Goal: Navigation & Orientation: Understand site structure

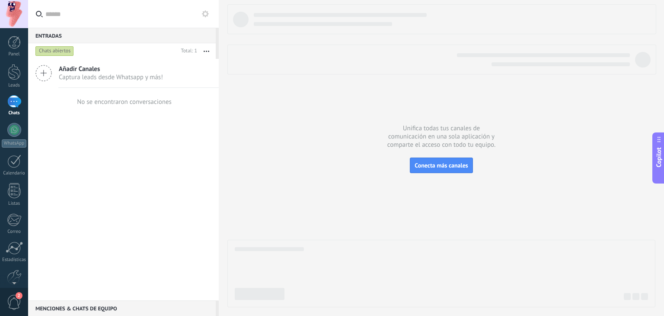
click at [16, 63] on div "Panel Leads Chats WhatsApp Clientes" at bounding box center [14, 184] width 28 height 296
click at [10, 75] on div at bounding box center [14, 72] width 13 height 16
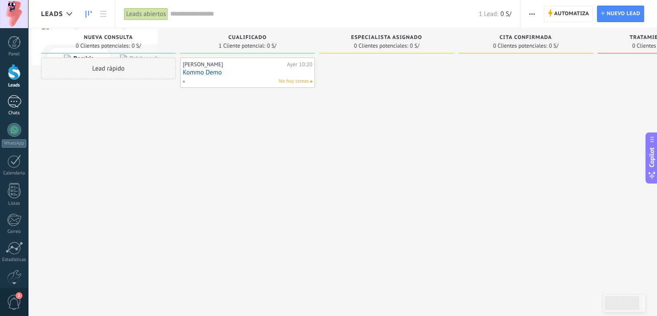
click at [11, 101] on div at bounding box center [14, 101] width 14 height 13
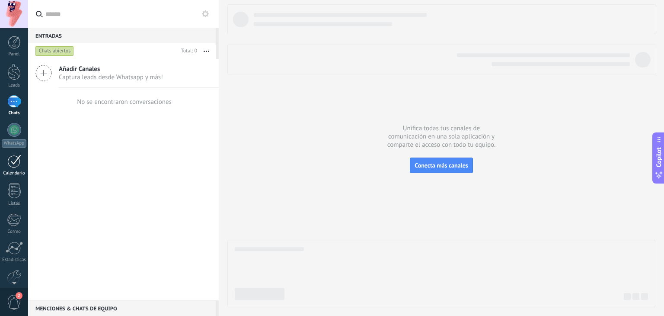
click at [14, 165] on div at bounding box center [14, 160] width 14 height 13
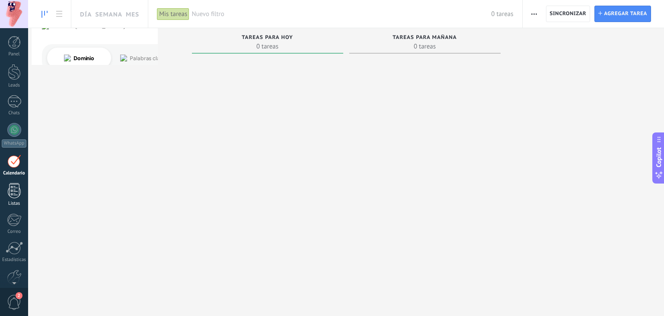
click at [10, 190] on div at bounding box center [14, 190] width 13 height 15
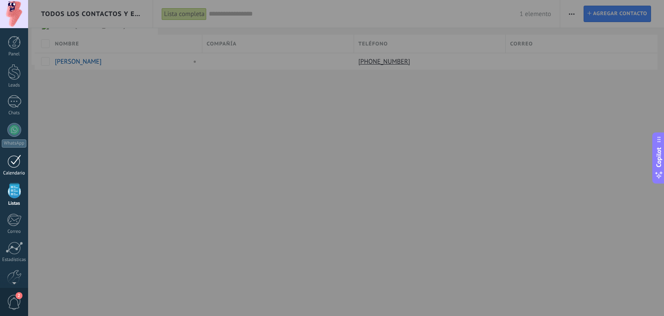
click at [16, 163] on div at bounding box center [14, 160] width 14 height 13
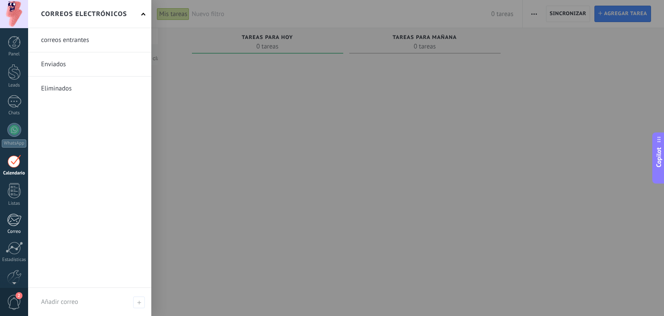
click at [15, 221] on div at bounding box center [14, 219] width 14 height 13
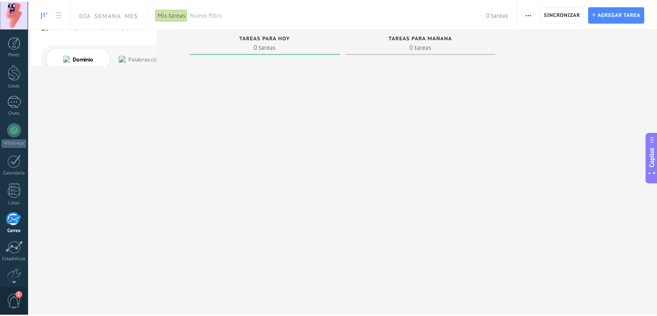
scroll to position [44, 0]
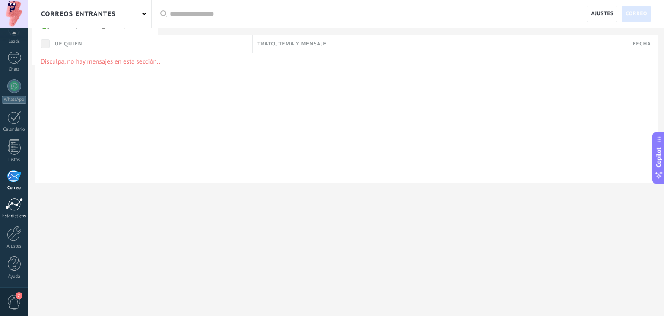
click at [16, 207] on div at bounding box center [14, 204] width 17 height 13
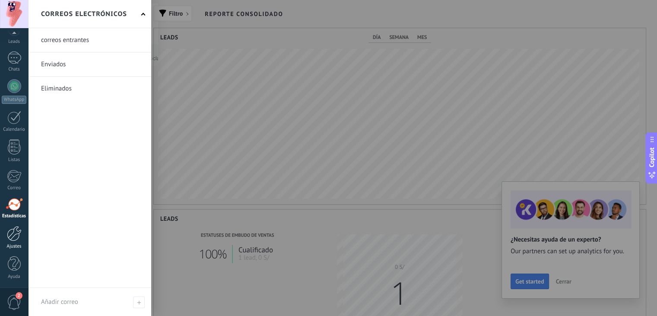
scroll to position [432075, 431759]
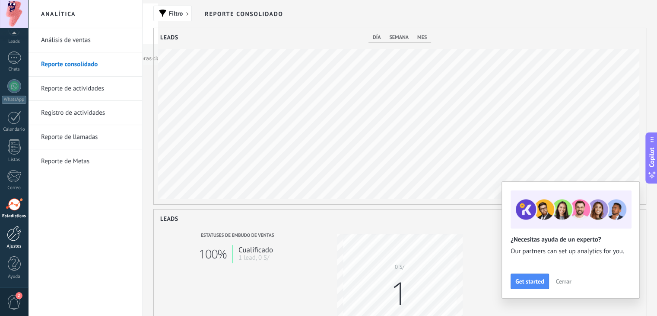
click at [15, 236] on div at bounding box center [14, 233] width 15 height 15
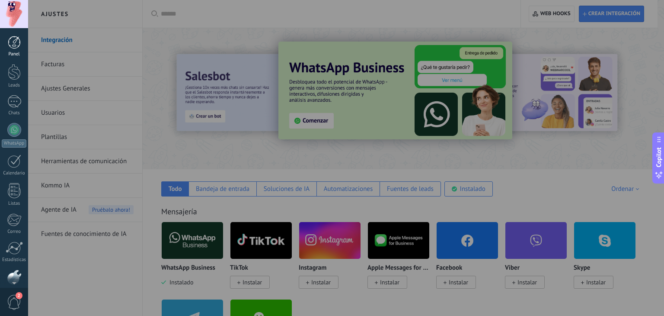
click at [13, 44] on div at bounding box center [14, 42] width 13 height 13
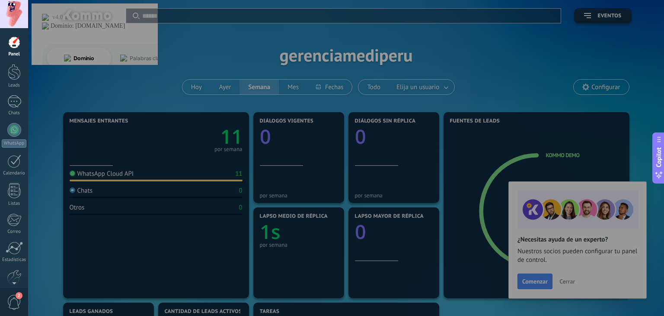
click at [569, 285] on div at bounding box center [360, 158] width 664 height 316
click at [569, 281] on div at bounding box center [360, 158] width 664 height 316
click at [530, 280] on div at bounding box center [360, 158] width 664 height 316
click at [190, 89] on div at bounding box center [360, 158] width 664 height 316
click at [9, 74] on div at bounding box center [14, 72] width 13 height 16
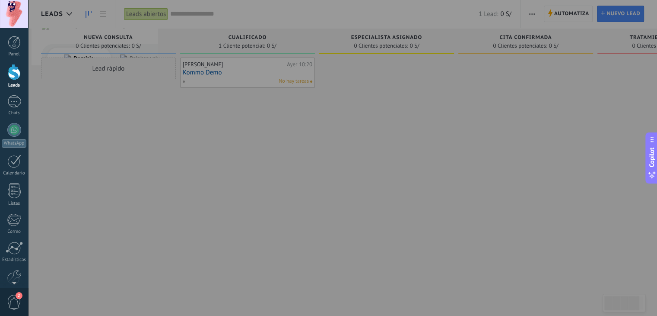
click at [16, 13] on div at bounding box center [14, 14] width 28 height 28
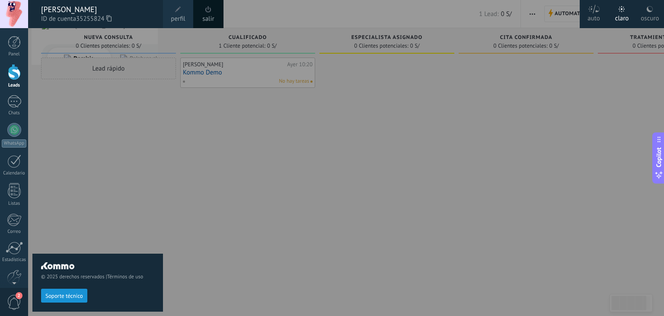
click at [160, 182] on div "© 2025 derechos reservados | Términos de uso Soporte técnico" at bounding box center [97, 171] width 131 height 287
click at [457, 157] on div at bounding box center [360, 158] width 664 height 316
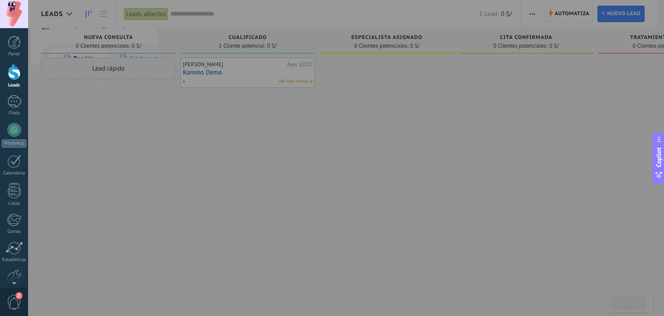
click at [434, 170] on div at bounding box center [360, 158] width 664 height 316
click at [21, 301] on span "2" at bounding box center [14, 301] width 15 height 15
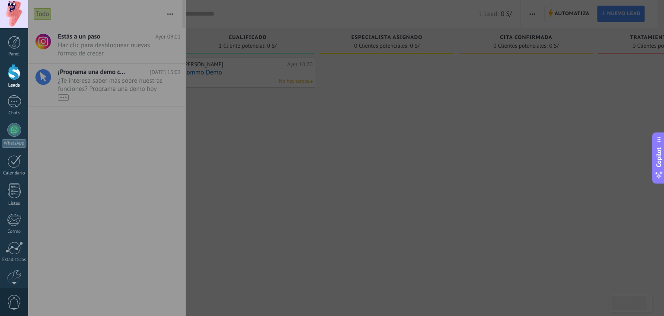
click at [393, 207] on div at bounding box center [360, 158] width 664 height 316
